Goal: Task Accomplishment & Management: Manage account settings

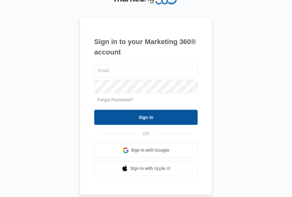
type input "[EMAIL_ADDRESS][DOMAIN_NAME]"
click at [156, 121] on input "Sign In" at bounding box center [145, 117] width 103 height 15
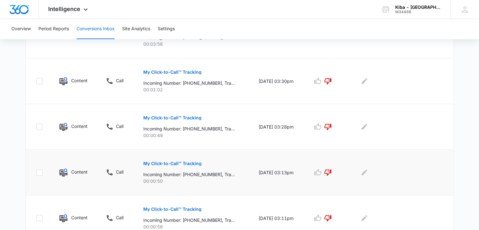
scroll to position [284, 0]
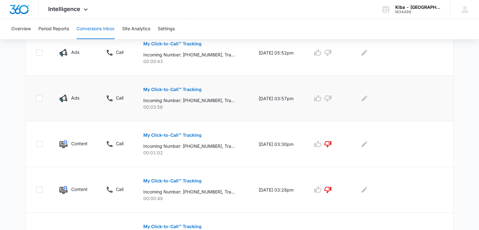
click at [164, 86] on button "My Click-to-Call™ Tracking" at bounding box center [172, 89] width 58 height 15
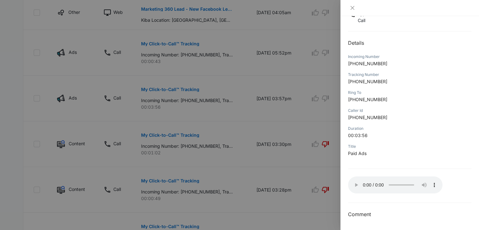
scroll to position [315, 0]
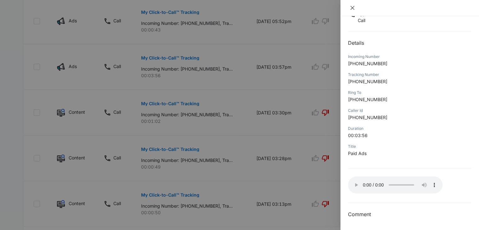
click at [291, 5] on icon "close" at bounding box center [352, 7] width 5 height 5
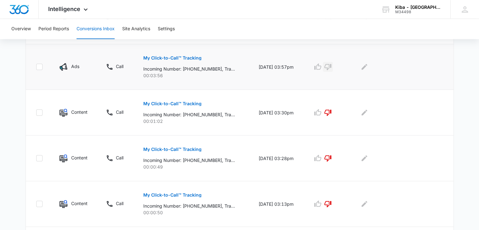
click at [291, 68] on icon "button" at bounding box center [328, 67] width 8 height 8
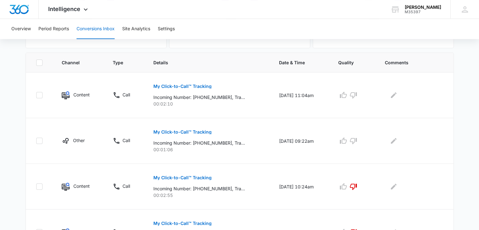
scroll to position [158, 0]
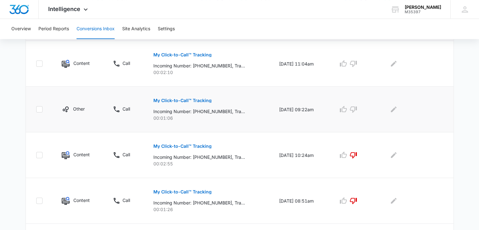
click at [181, 100] on p "My Click-to-Call™ Tracking" at bounding box center [182, 100] width 58 height 4
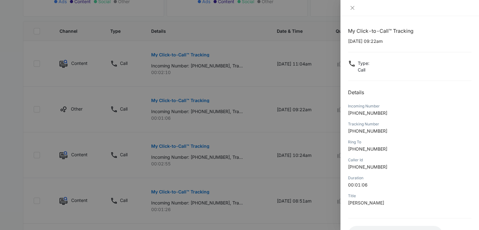
scroll to position [50, 0]
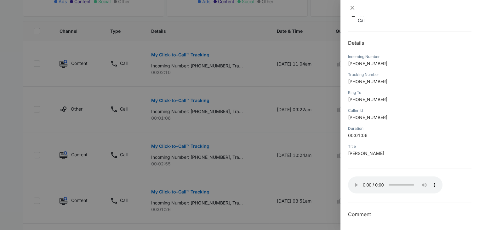
click at [352, 9] on icon "close" at bounding box center [353, 8] width 4 height 4
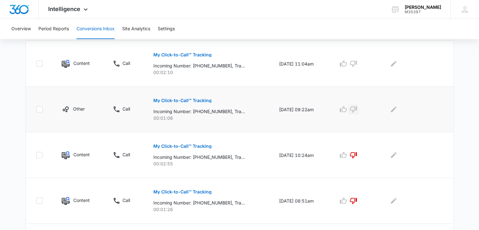
click at [355, 111] on icon "button" at bounding box center [354, 110] width 8 height 8
click at [171, 101] on p "My Click-to-Call™ Tracking" at bounding box center [182, 100] width 58 height 4
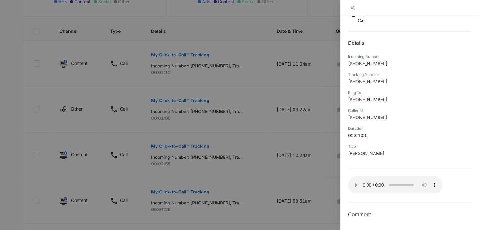
click at [354, 9] on icon "close" at bounding box center [352, 7] width 5 height 5
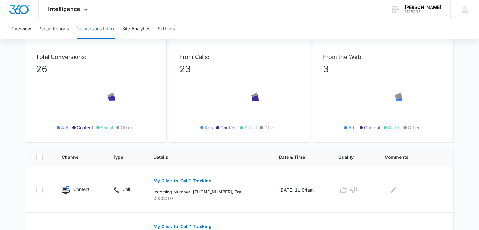
scroll to position [95, 0]
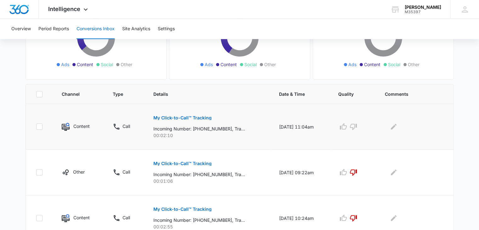
click at [192, 116] on p "My Click-to-Call™ Tracking" at bounding box center [182, 118] width 58 height 4
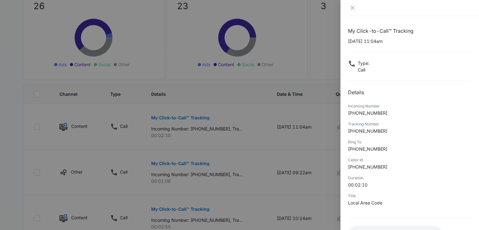
scroll to position [50, 0]
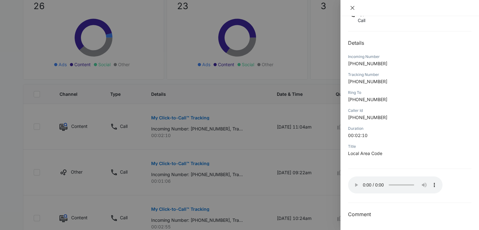
click at [350, 7] on icon "close" at bounding box center [352, 7] width 5 height 5
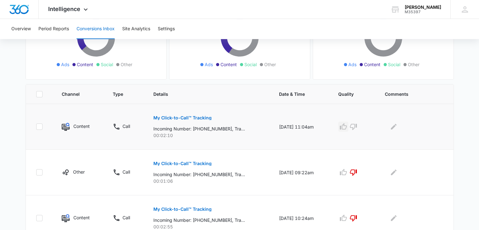
click at [347, 128] on icon "button" at bounding box center [344, 127] width 8 height 8
click at [397, 126] on icon "Edit Comments" at bounding box center [394, 127] width 6 height 6
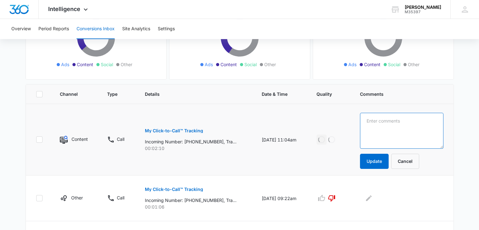
click at [397, 126] on textarea at bounding box center [402, 131] width 84 height 36
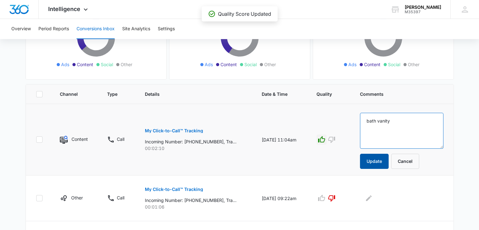
type textarea "bath vanity"
click at [375, 157] on button "Update" at bounding box center [374, 161] width 29 height 15
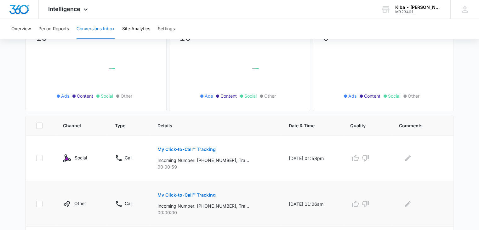
scroll to position [126, 0]
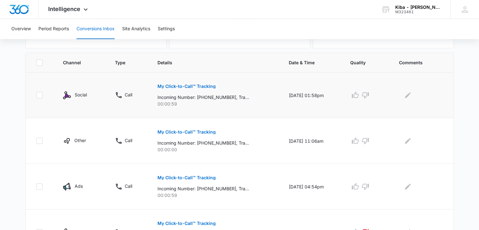
click at [168, 83] on button "My Click-to-Call™ Tracking" at bounding box center [187, 86] width 58 height 15
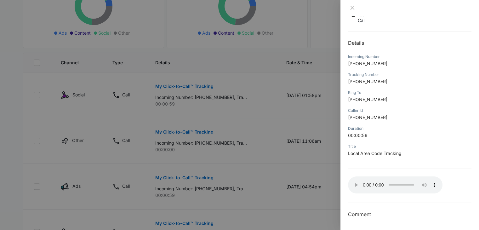
scroll to position [158, 0]
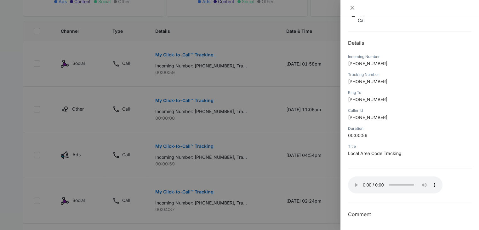
click at [352, 9] on icon "close" at bounding box center [352, 7] width 5 height 5
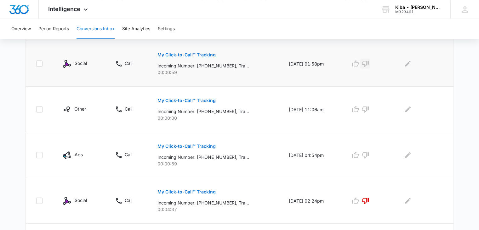
click at [369, 60] on icon "button" at bounding box center [366, 64] width 8 height 8
click at [408, 65] on icon "Edit Comments" at bounding box center [408, 64] width 6 height 6
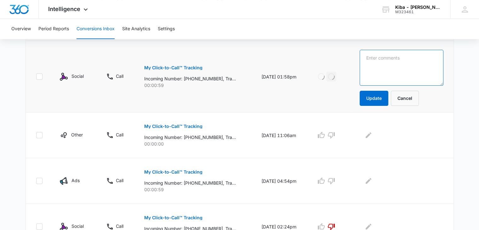
click at [375, 61] on textarea at bounding box center [402, 68] width 84 height 36
type textarea "looking for bath cov er"
click at [371, 95] on button "Update" at bounding box center [374, 98] width 29 height 15
click at [405, 99] on button "Cancel" at bounding box center [405, 98] width 28 height 15
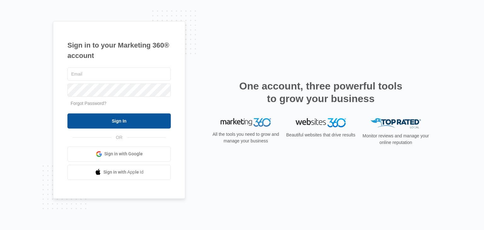
type input "[EMAIL_ADDRESS][DOMAIN_NAME]"
click at [125, 122] on input "Sign In" at bounding box center [118, 120] width 103 height 15
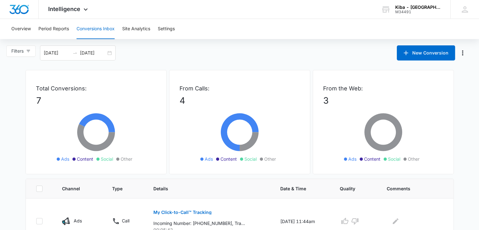
scroll to position [63, 0]
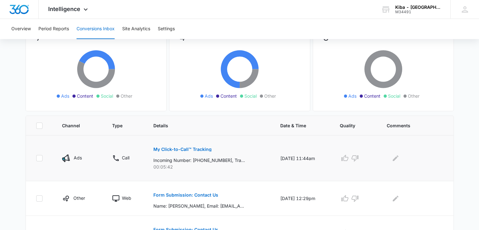
click at [153, 149] on p "My Click-to-Call™ Tracking" at bounding box center [182, 149] width 58 height 4
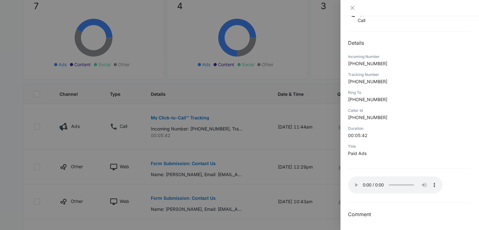
scroll to position [126, 0]
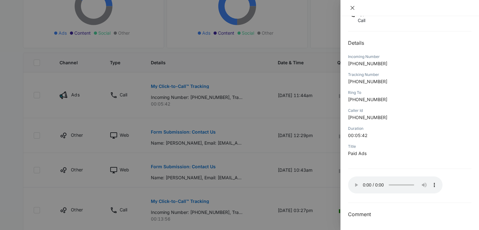
click at [355, 7] on icon "close" at bounding box center [352, 7] width 5 height 5
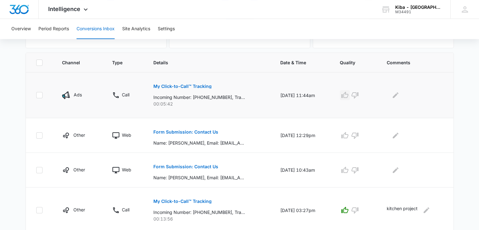
click at [349, 98] on icon "button" at bounding box center [345, 95] width 8 height 8
click at [393, 97] on button "Edit Comments" at bounding box center [396, 95] width 10 height 10
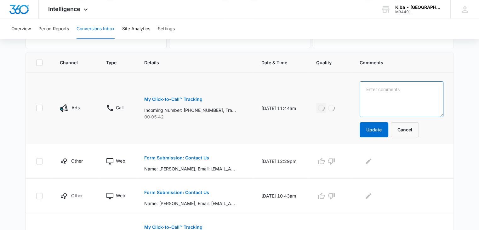
click at [394, 97] on textarea at bounding box center [402, 99] width 84 height 36
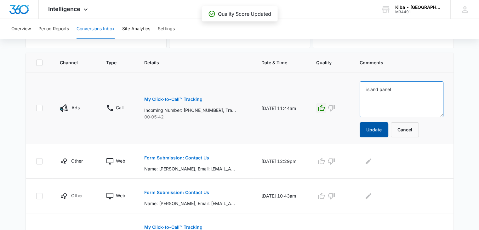
type textarea "island panel"
click at [387, 129] on button "Update" at bounding box center [374, 129] width 29 height 15
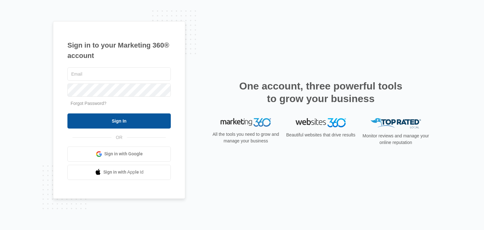
type input "[EMAIL_ADDRESS][DOMAIN_NAME]"
click at [120, 124] on input "Sign In" at bounding box center [118, 120] width 103 height 15
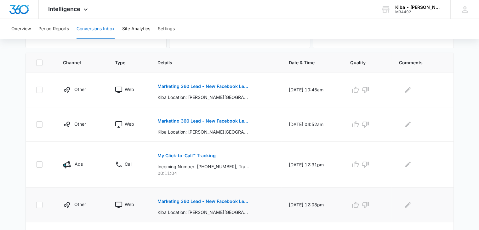
scroll to position [189, 0]
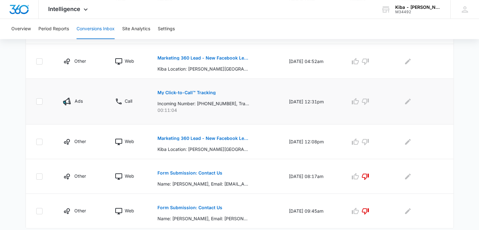
click at [184, 91] on p "My Click-to-Call™ Tracking" at bounding box center [187, 92] width 58 height 4
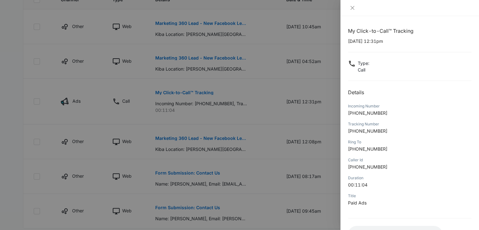
scroll to position [50, 0]
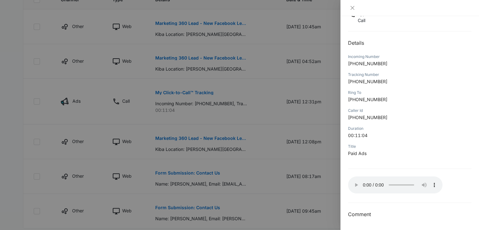
click at [389, 194] on div "My Click-to-Call™ Tracking 08/07/2025 at 12:31pm Type : Call Details Incoming N…" at bounding box center [410, 98] width 124 height 241
click at [351, 7] on icon "close" at bounding box center [352, 7] width 5 height 5
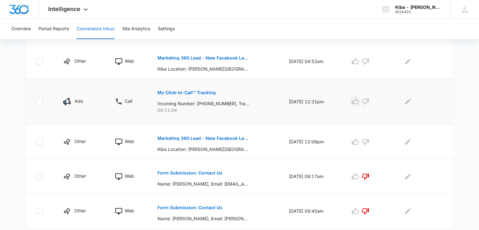
click at [358, 101] on icon "button" at bounding box center [355, 101] width 7 height 6
click at [408, 103] on icon "Edit Comments" at bounding box center [408, 102] width 6 height 6
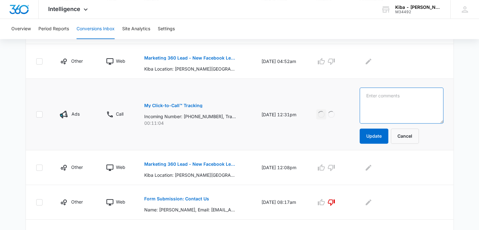
click at [408, 103] on textarea at bounding box center [402, 106] width 84 height 36
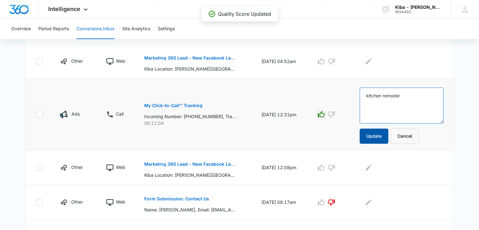
type textarea "kitchen remodel"
click at [378, 139] on button "Update" at bounding box center [374, 136] width 29 height 15
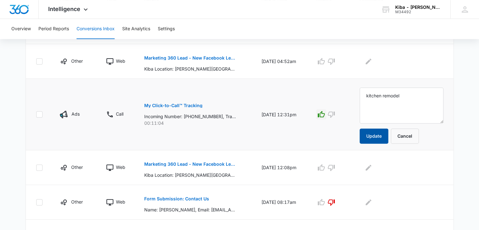
click at [378, 138] on button "Update" at bounding box center [374, 136] width 29 height 15
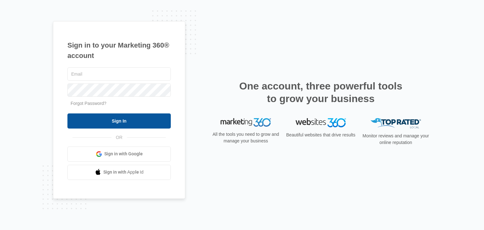
type input "[EMAIL_ADDRESS][DOMAIN_NAME]"
click at [126, 123] on input "Sign In" at bounding box center [118, 120] width 103 height 15
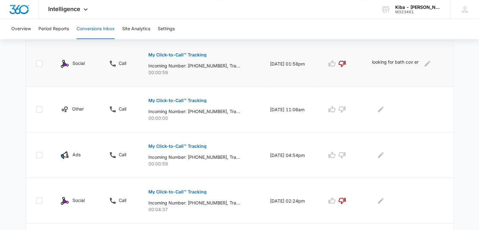
scroll to position [126, 0]
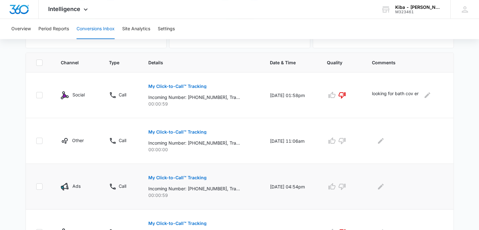
click at [181, 174] on button "My Click-to-Call™ Tracking" at bounding box center [177, 177] width 58 height 15
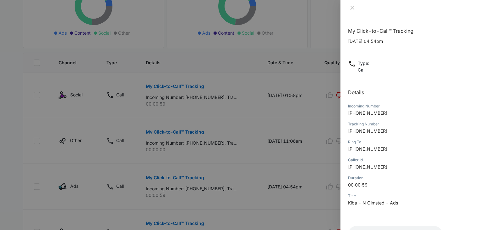
scroll to position [50, 0]
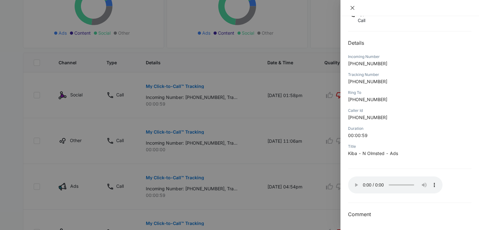
click at [353, 8] on icon "close" at bounding box center [353, 8] width 4 height 4
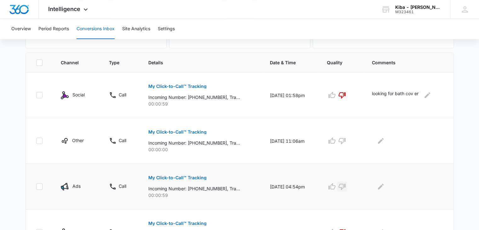
click at [345, 185] on icon "button" at bounding box center [342, 187] width 8 height 8
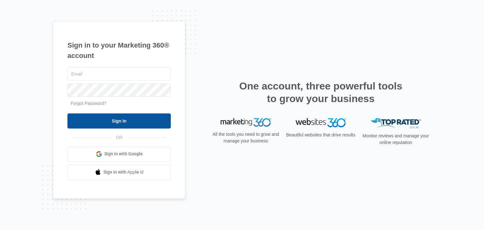
type input "[EMAIL_ADDRESS][DOMAIN_NAME]"
click at [134, 121] on input "Sign In" at bounding box center [118, 120] width 103 height 15
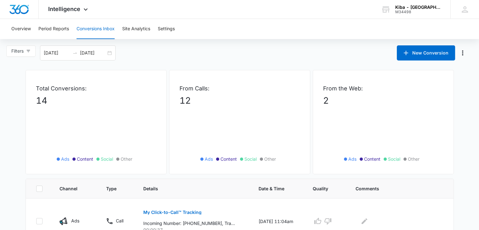
scroll to position [95, 0]
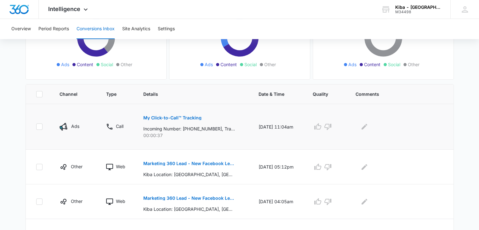
click at [160, 120] on button "My Click-to-Call™ Tracking" at bounding box center [172, 117] width 58 height 15
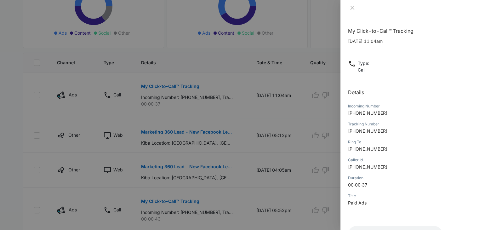
scroll to position [50, 0]
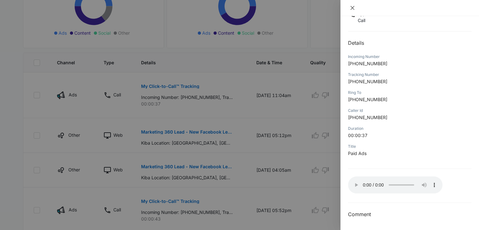
click at [351, 5] on button "Close" at bounding box center [352, 8] width 9 height 6
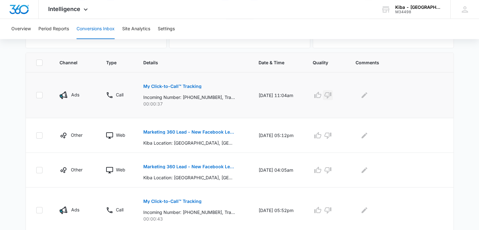
click at [332, 95] on icon "button" at bounding box center [328, 95] width 8 height 8
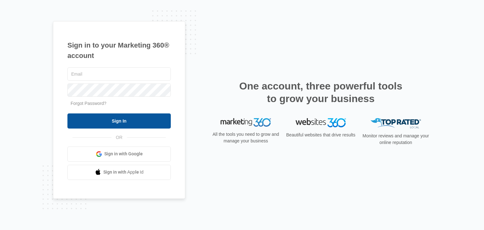
type input "[EMAIL_ADDRESS][DOMAIN_NAME]"
click at [108, 120] on input "Sign In" at bounding box center [118, 120] width 103 height 15
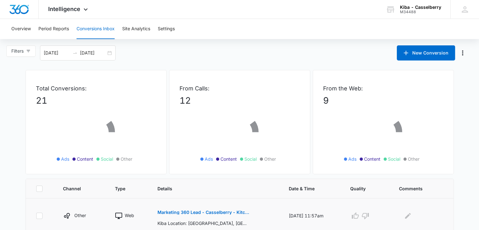
scroll to position [126, 0]
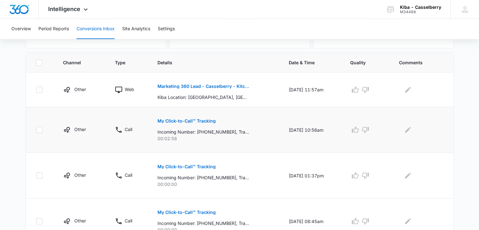
click at [185, 121] on p "My Click-to-Call™ Tracking" at bounding box center [187, 121] width 58 height 4
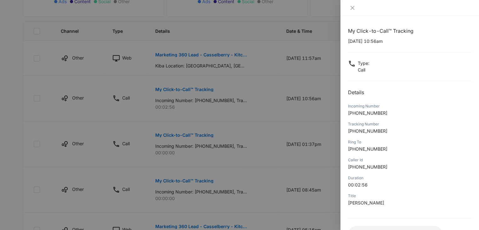
scroll to position [50, 0]
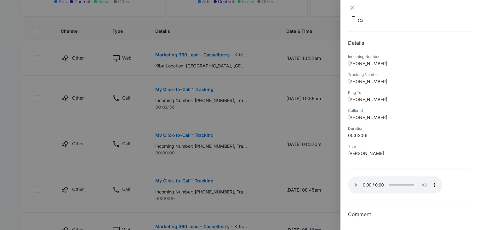
click at [352, 5] on icon "close" at bounding box center [352, 7] width 5 height 5
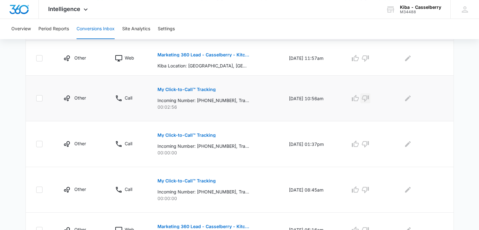
click at [369, 98] on icon "button" at bounding box center [366, 99] width 8 height 8
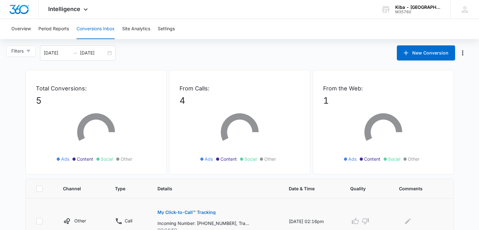
scroll to position [95, 0]
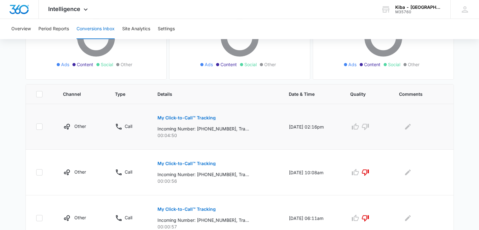
click at [177, 114] on button "My Click-to-Call™ Tracking" at bounding box center [187, 117] width 58 height 15
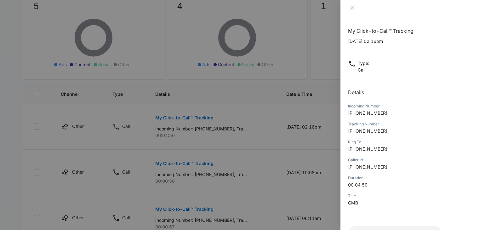
scroll to position [50, 0]
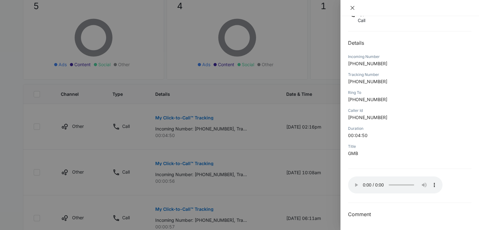
click at [352, 9] on icon "close" at bounding box center [352, 7] width 5 height 5
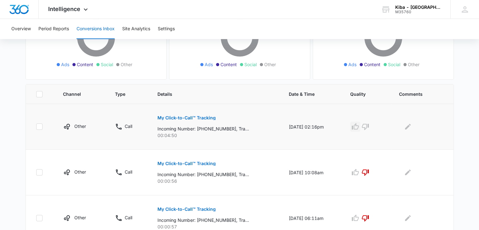
click at [357, 125] on icon "button" at bounding box center [356, 127] width 8 height 8
click at [411, 125] on icon "Edit Comments" at bounding box center [408, 127] width 6 height 6
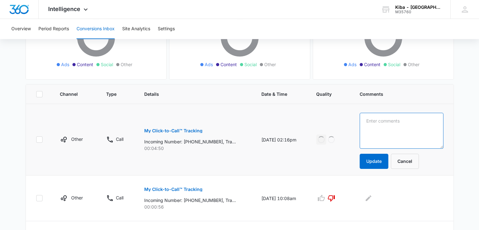
click at [411, 125] on textarea at bounding box center [402, 131] width 84 height 36
type textarea "JM vanity"
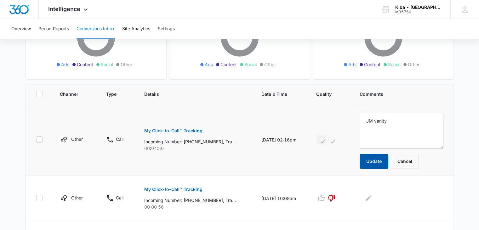
click at [382, 163] on button "Update" at bounding box center [374, 161] width 29 height 15
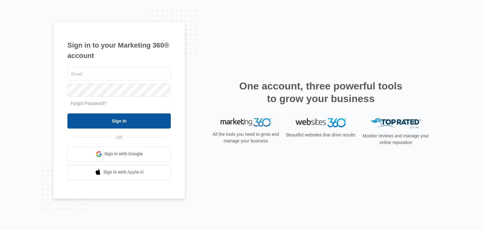
type input "[EMAIL_ADDRESS][DOMAIN_NAME]"
click at [98, 122] on input "Sign In" at bounding box center [118, 120] width 103 height 15
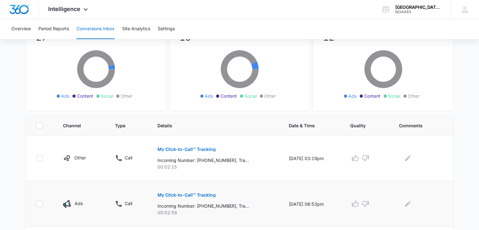
scroll to position [126, 0]
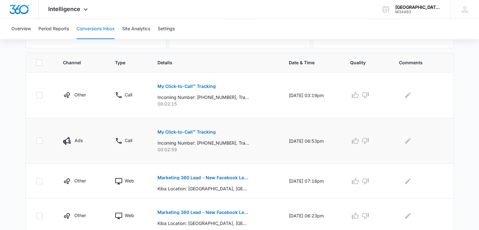
click at [174, 132] on p "My Click-to-Call™ Tracking" at bounding box center [187, 132] width 58 height 4
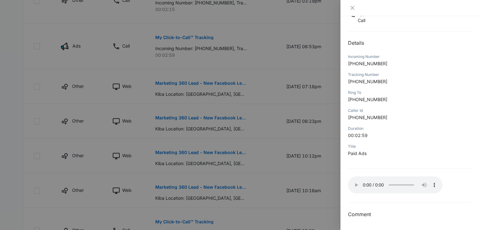
scroll to position [18, 0]
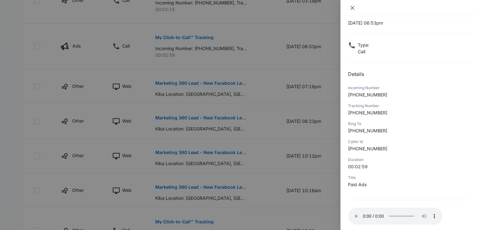
click at [353, 5] on icon "close" at bounding box center [352, 7] width 5 height 5
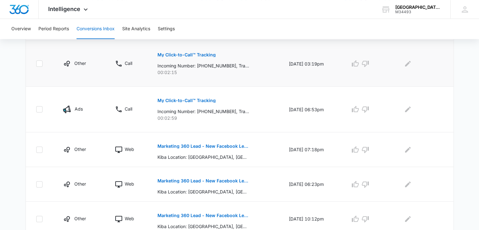
scroll to position [126, 0]
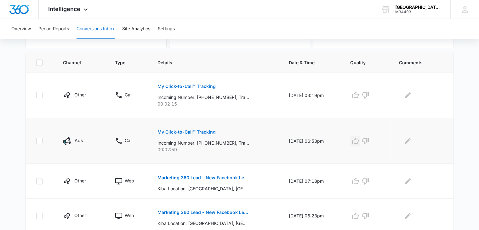
click at [359, 140] on icon "button" at bounding box center [356, 141] width 8 height 8
click at [409, 140] on icon "Edit Comments" at bounding box center [408, 141] width 8 height 8
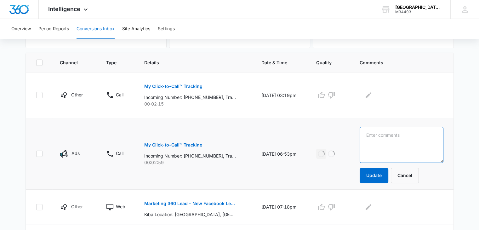
click at [409, 140] on textarea at bounding box center [402, 145] width 84 height 36
type textarea "flooring"
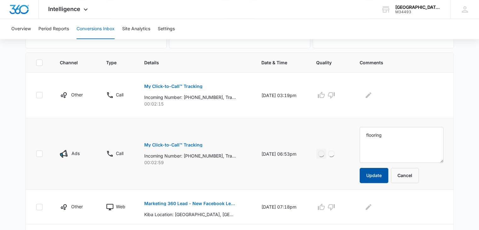
click at [384, 177] on button "Update" at bounding box center [374, 175] width 29 height 15
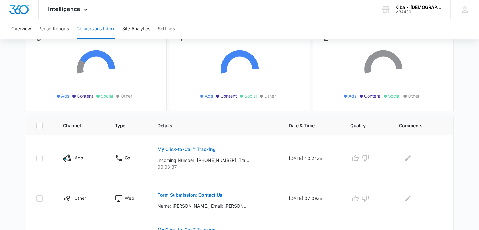
scroll to position [95, 0]
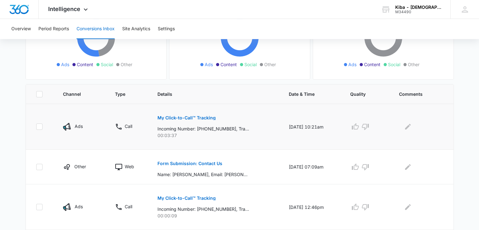
click at [161, 116] on p "My Click-to-Call™ Tracking" at bounding box center [187, 118] width 58 height 4
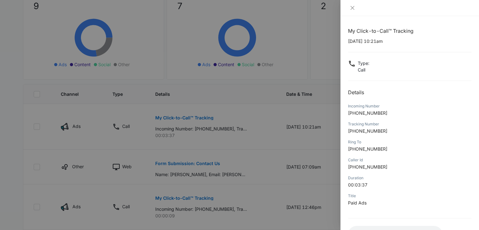
scroll to position [50, 0]
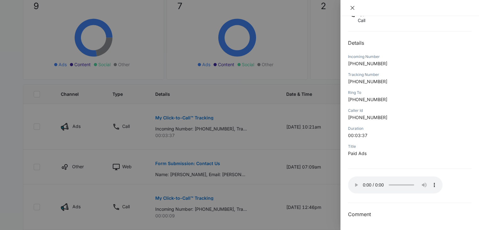
click at [352, 7] on icon "close" at bounding box center [352, 7] width 5 height 5
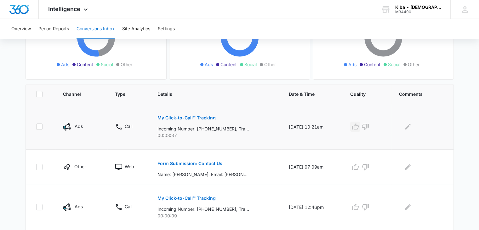
click at [358, 126] on icon "button" at bounding box center [355, 126] width 7 height 6
click at [411, 125] on icon "Edit Comments" at bounding box center [408, 127] width 6 height 6
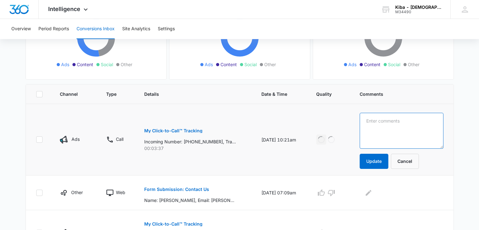
click at [411, 125] on textarea at bounding box center [402, 131] width 84 height 36
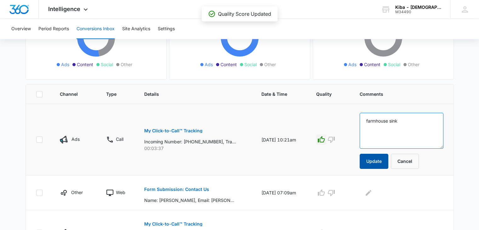
type textarea "farmhouse sink"
click at [374, 163] on button "Update" at bounding box center [374, 161] width 29 height 15
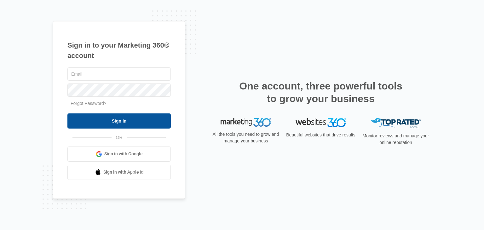
type input "[EMAIL_ADDRESS][DOMAIN_NAME]"
click at [129, 122] on input "Sign In" at bounding box center [118, 120] width 103 height 15
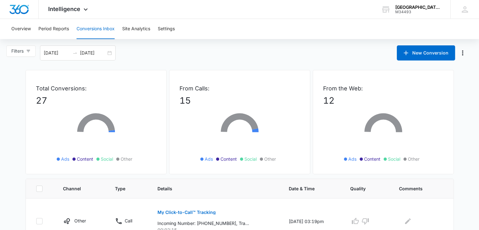
scroll to position [95, 0]
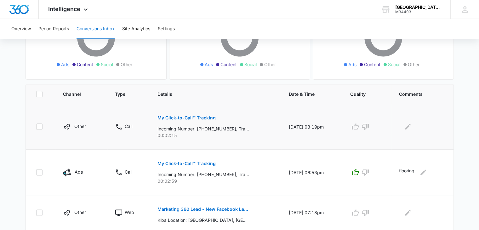
click at [188, 116] on p "My Click-to-Call™ Tracking" at bounding box center [187, 118] width 58 height 4
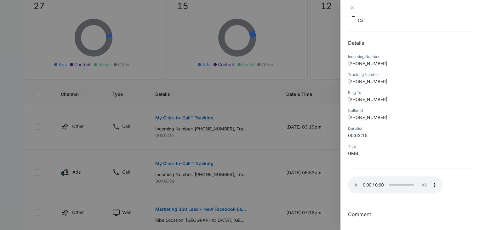
scroll to position [158, 0]
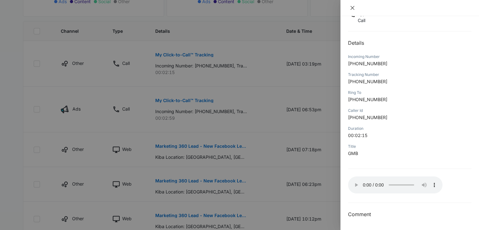
click at [351, 7] on icon "close" at bounding box center [352, 7] width 5 height 5
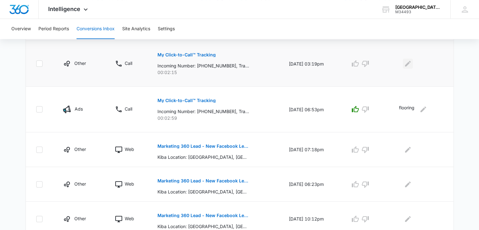
click at [411, 64] on icon "Edit Comments" at bounding box center [408, 64] width 8 height 8
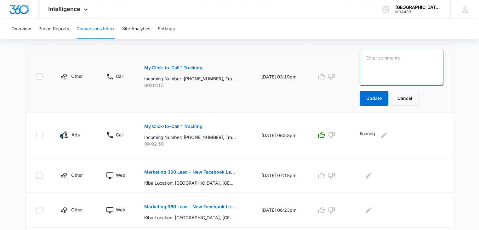
click at [411, 64] on textarea at bounding box center [402, 68] width 84 height 36
type textarea "cabinets"
click at [380, 95] on button "Update" at bounding box center [374, 98] width 29 height 15
drag, startPoint x: 379, startPoint y: 96, endPoint x: 382, endPoint y: 85, distance: 11.2
click at [379, 96] on button "Update" at bounding box center [374, 98] width 29 height 15
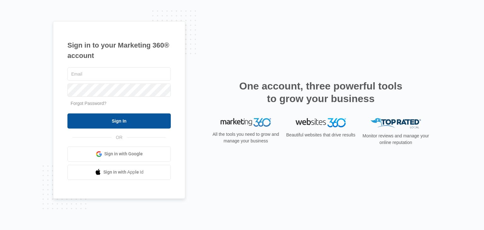
type input "[EMAIL_ADDRESS][DOMAIN_NAME]"
click at [114, 121] on input "Sign In" at bounding box center [118, 120] width 103 height 15
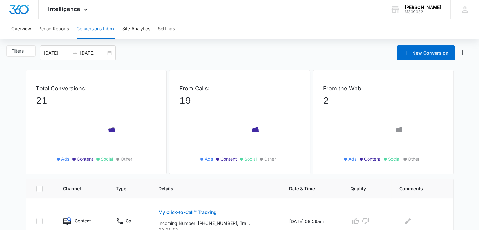
scroll to position [126, 0]
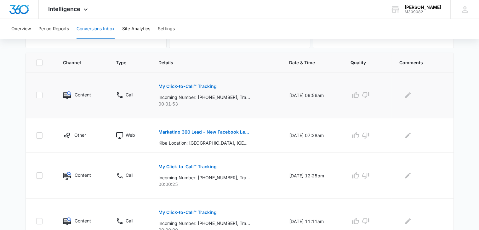
click at [180, 84] on button "My Click-to-Call™ Tracking" at bounding box center [188, 86] width 58 height 15
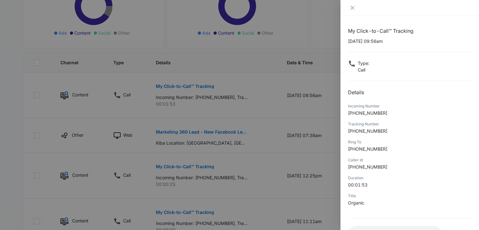
scroll to position [50, 0]
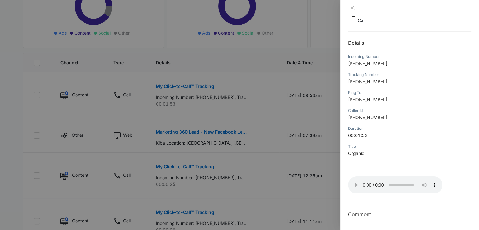
click at [353, 9] on icon "close" at bounding box center [352, 7] width 5 height 5
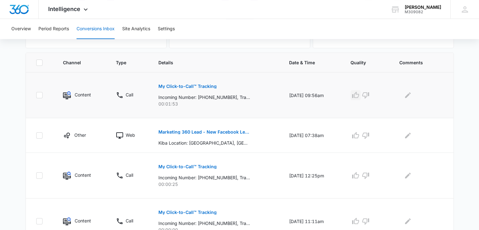
click at [359, 95] on icon "button" at bounding box center [356, 95] width 8 height 8
click at [408, 95] on icon "Edit Comments" at bounding box center [408, 95] width 8 height 8
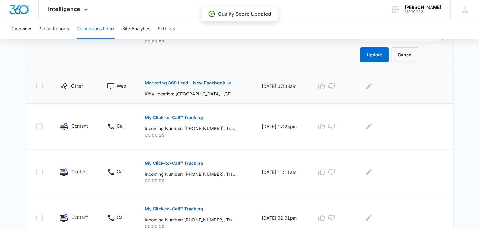
scroll to position [107, 0]
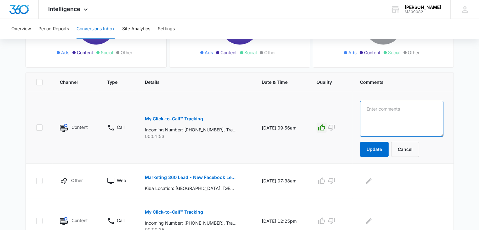
click at [381, 106] on textarea at bounding box center [402, 119] width 84 height 36
type textarea "bath trim work"
click at [377, 147] on button "Update" at bounding box center [374, 149] width 29 height 15
click at [376, 149] on button "Update" at bounding box center [374, 149] width 29 height 15
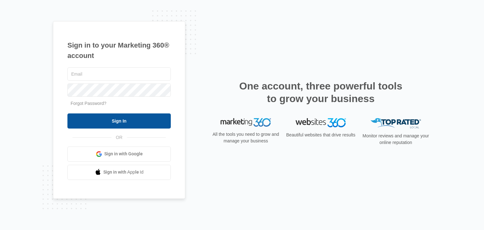
type input "[EMAIL_ADDRESS][DOMAIN_NAME]"
click at [88, 121] on input "Sign In" at bounding box center [118, 120] width 103 height 15
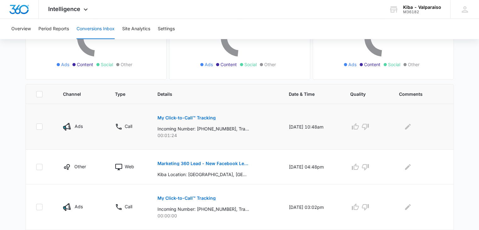
scroll to position [126, 0]
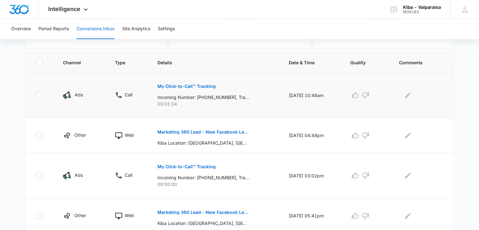
click at [194, 84] on p "My Click-to-Call™ Tracking" at bounding box center [187, 86] width 58 height 4
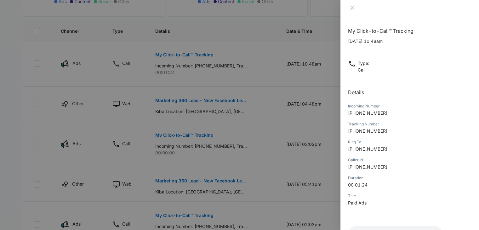
scroll to position [189, 0]
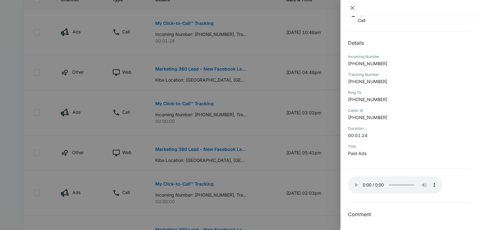
click at [352, 7] on icon "close" at bounding box center [352, 7] width 5 height 5
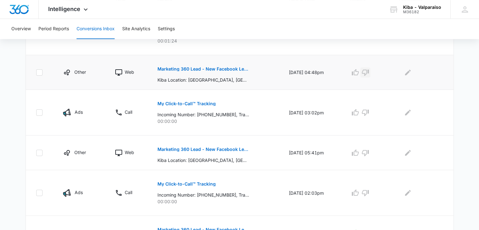
click at [369, 70] on icon "button" at bounding box center [366, 73] width 8 height 8
